Goal: Information Seeking & Learning: Learn about a topic

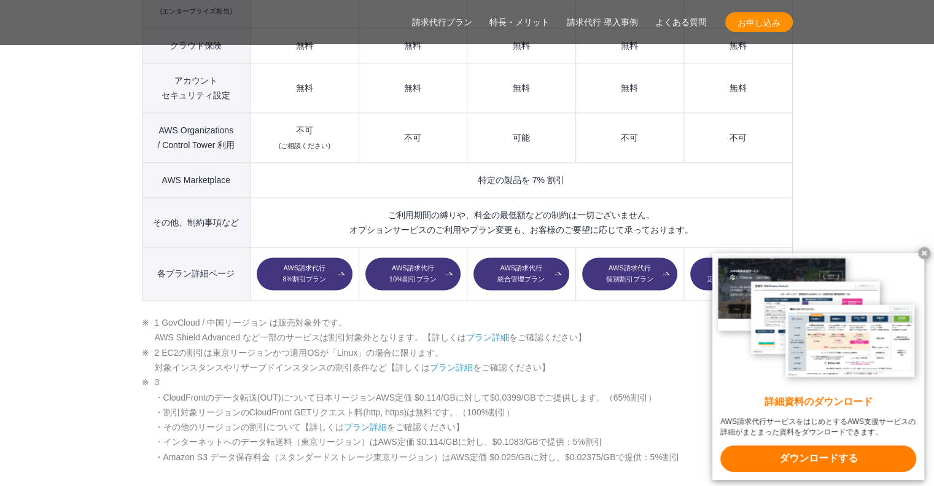
click at [927, 248] on x-t at bounding box center [924, 253] width 12 height 12
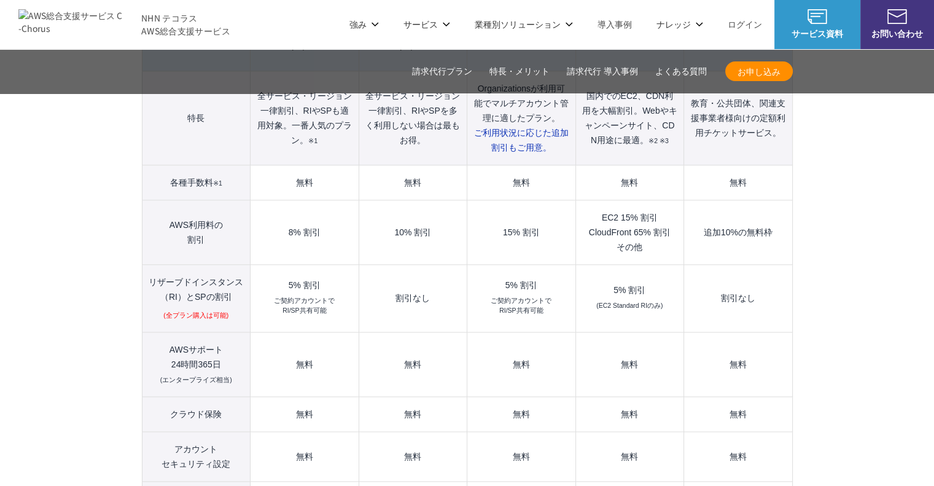
scroll to position [1413, 0]
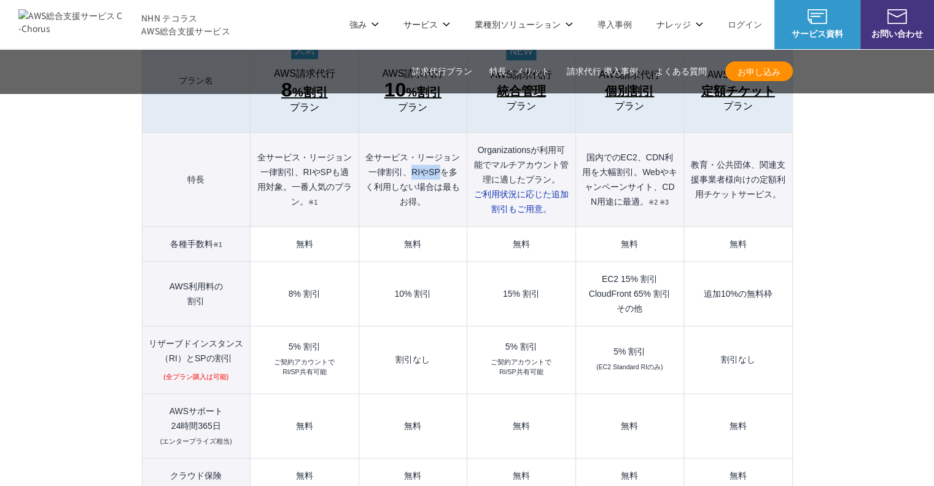
drag, startPoint x: 410, startPoint y: 144, endPoint x: 442, endPoint y: 146, distance: 32.0
click at [442, 146] on th "全サービス・リージョン一律割引、RIやSPを多く利用しない場合は最もお得。" at bounding box center [413, 180] width 108 height 94
drag, startPoint x: 219, startPoint y: 326, endPoint x: 147, endPoint y: 316, distance: 72.5
click at [147, 326] on th "リザーブドインスタンス （RI）とSPの割引 (全プラン購入は可能)" at bounding box center [196, 360] width 109 height 68
copy th "リザーブドインスタンス （RI）とSPの割引"
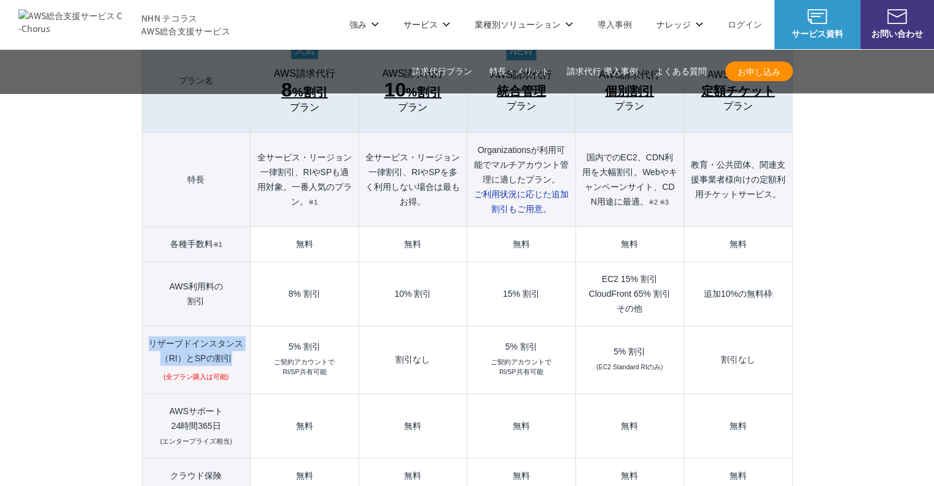
click at [111, 22] on img at bounding box center [70, 23] width 104 height 29
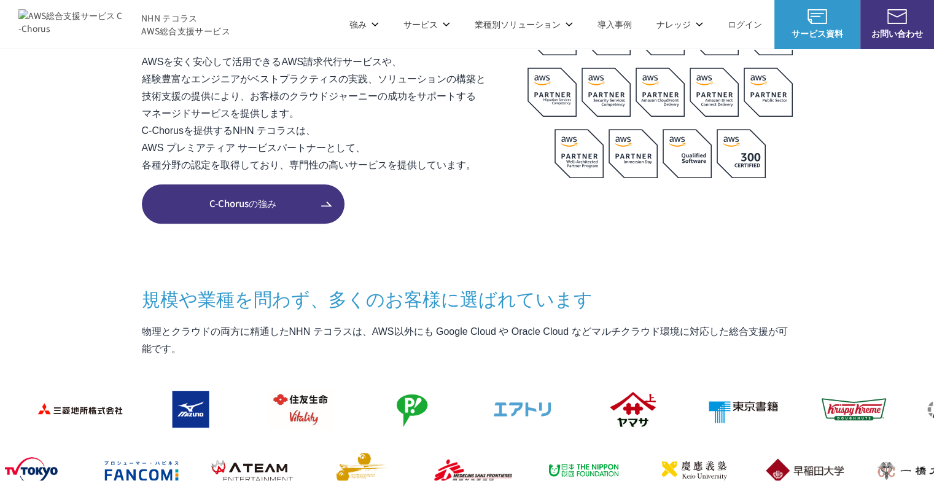
scroll to position [921, 0]
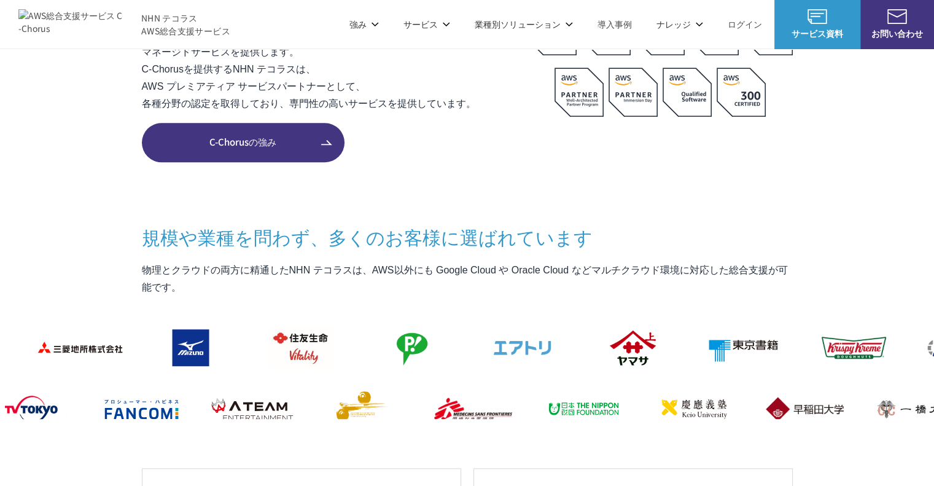
click at [310, 144] on span "C-Chorusの強み" at bounding box center [243, 142] width 203 height 14
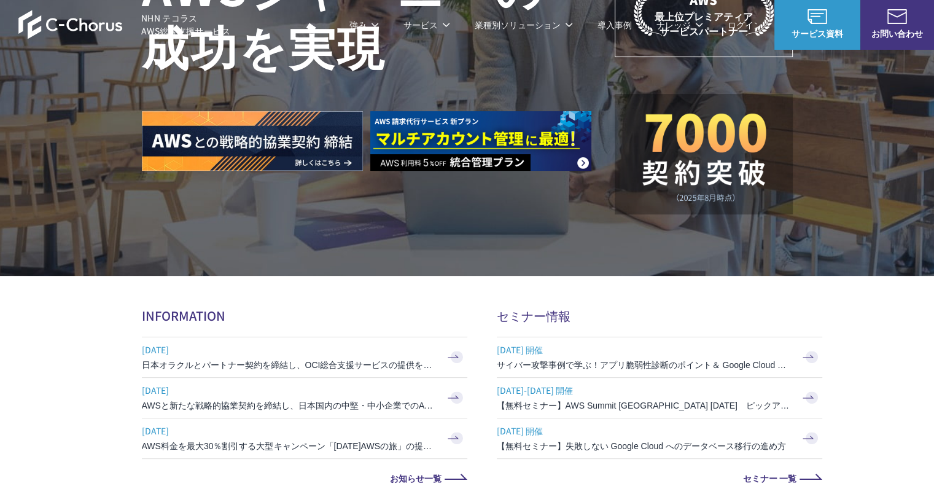
scroll to position [0, 0]
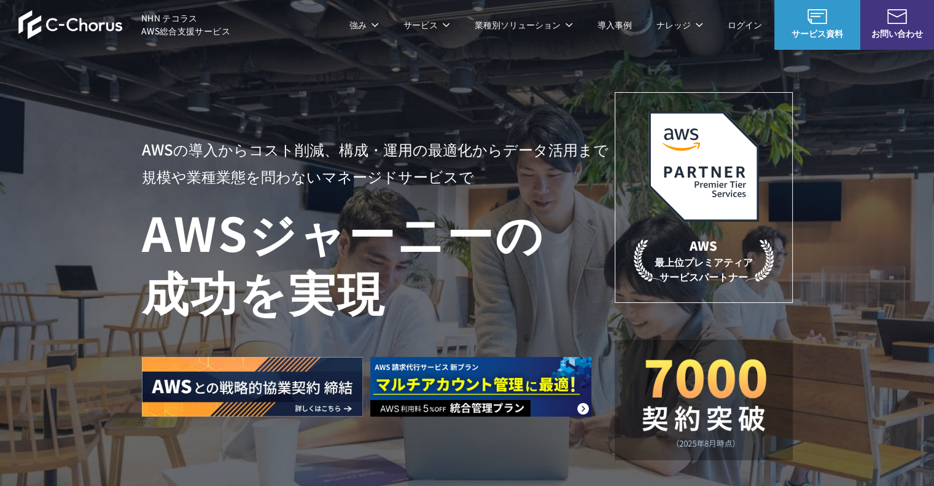
click at [614, 22] on link "導入事例" at bounding box center [615, 24] width 34 height 13
click at [625, 25] on link "導入事例" at bounding box center [615, 24] width 34 height 13
